Goal: Communication & Community: Answer question/provide support

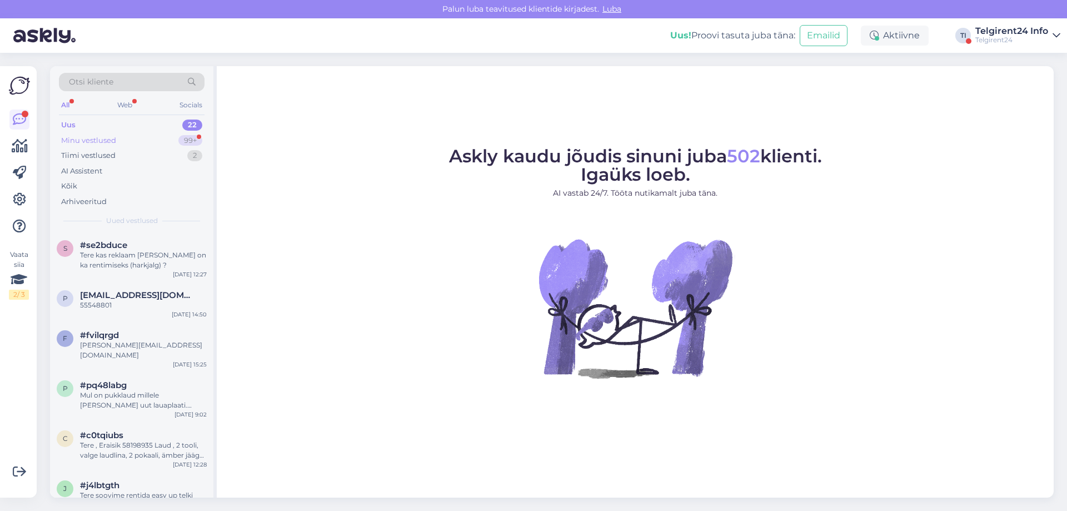
click at [131, 135] on div "Minu vestlused 99+" at bounding box center [132, 141] width 146 height 16
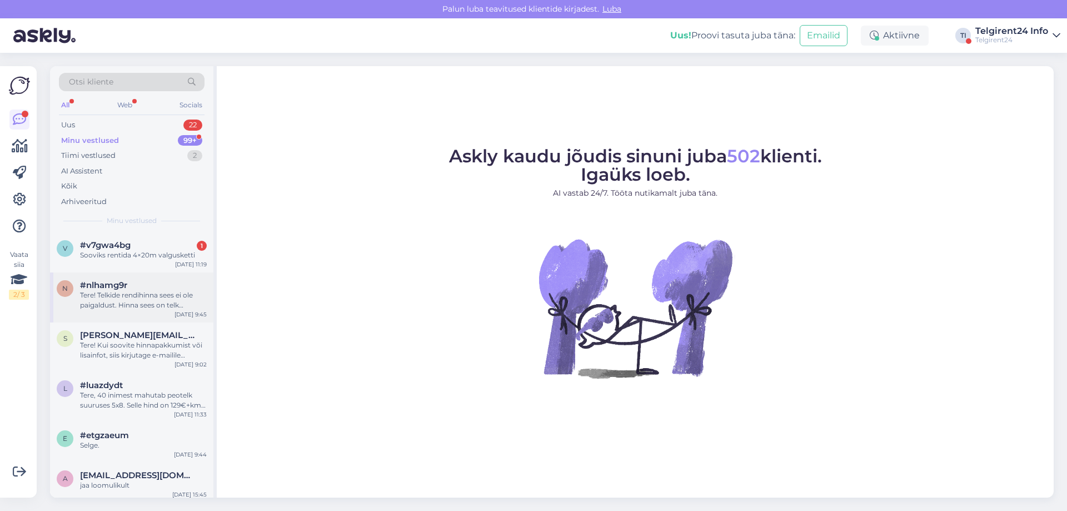
click at [151, 306] on div "Tere! Telkide rendihinna sees ei ole paigaldust. Hinna sees on telk [PERSON_NAM…" at bounding box center [143, 300] width 127 height 20
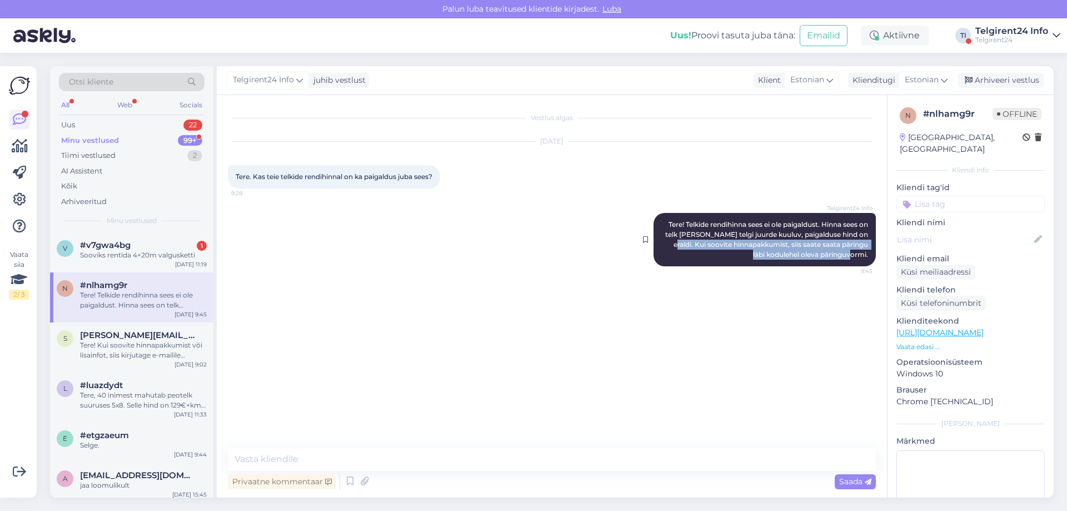
drag, startPoint x: 856, startPoint y: 235, endPoint x: 871, endPoint y: 255, distance: 25.5
click at [871, 255] on div "Telgirent24 Info Tere! Telkide rendihinna sees ei ole paigaldust. Hinna sees on…" at bounding box center [765, 239] width 222 height 53
copy span "Kui soovite hinnapakkumist, siis saate saata päringu läbi kodulehel oleva pärin…"
click at [131, 143] on div "Minu vestlused 99+" at bounding box center [132, 141] width 146 height 16
click at [156, 249] on div "#v7gwa4bg 1" at bounding box center [143, 245] width 127 height 10
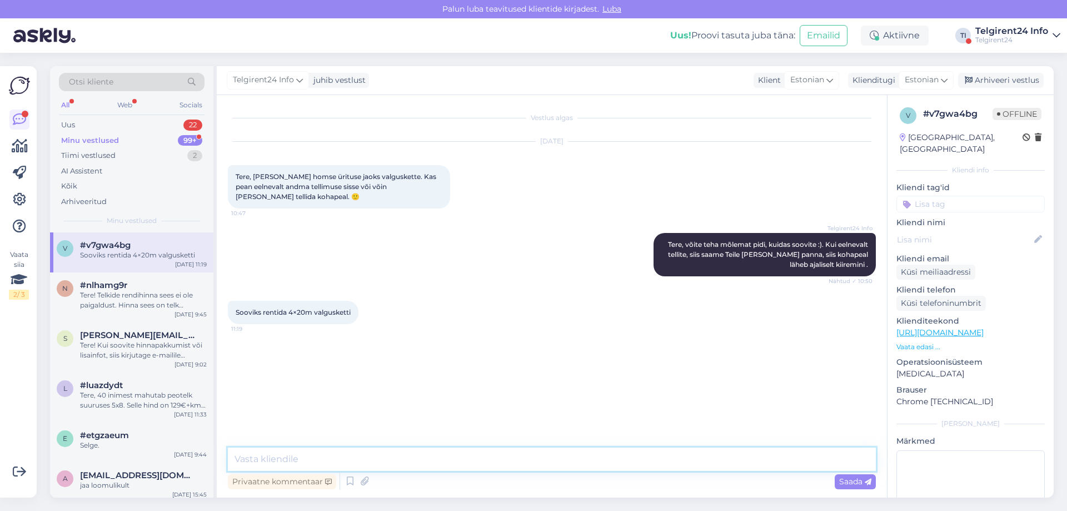
click at [492, 454] on textarea at bounding box center [552, 459] width 648 height 23
paste textarea "Kui soovite hinnapakkumist, siis saate saata päringu läbi kodulehel oleva pärin…"
type textarea "Kui soovite hinnapakkumist, siis saate saata päringu läbi kodulehel oleva pärin…"
